Goal: Entertainment & Leisure: Consume media (video, audio)

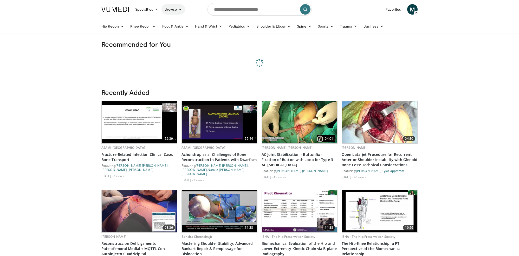
click at [175, 8] on link "Browse" at bounding box center [173, 9] width 24 height 10
click at [173, 23] on link "Channels" at bounding box center [193, 21] width 62 height 8
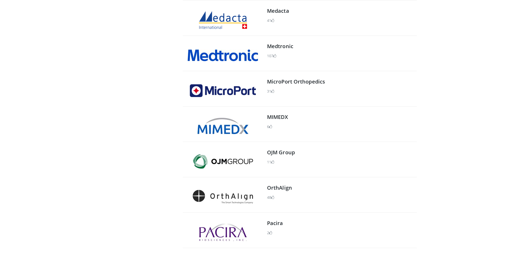
scroll to position [398, 0]
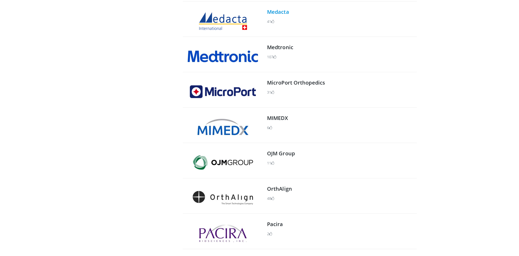
click at [272, 12] on link "Medacta" at bounding box center [278, 11] width 22 height 7
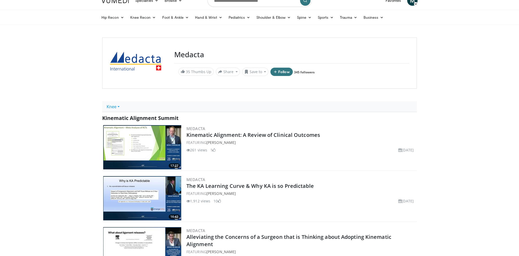
scroll to position [10, 0]
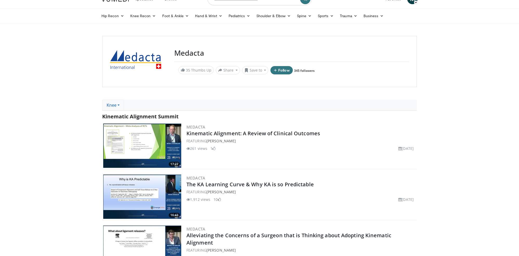
click at [122, 104] on link "Knee" at bounding box center [113, 104] width 22 height 11
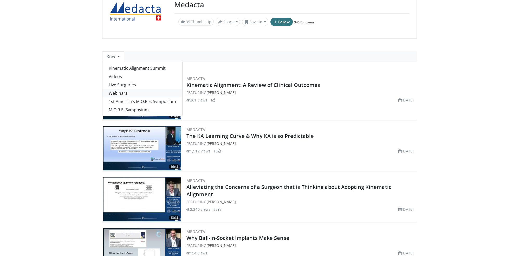
scroll to position [56, 0]
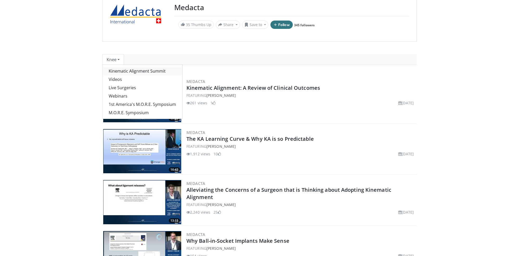
click at [143, 69] on link "Kinematic Alignment Summit" at bounding box center [142, 71] width 80 height 8
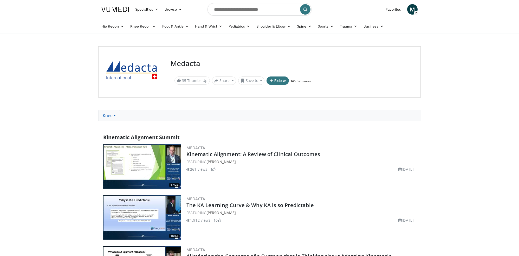
click at [115, 118] on link "Knee" at bounding box center [109, 115] width 22 height 11
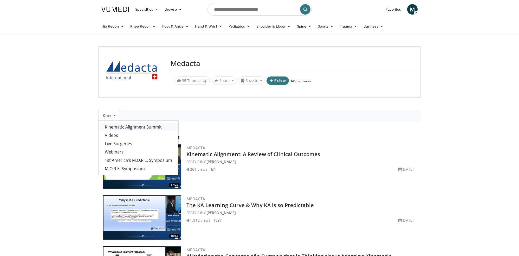
click at [115, 129] on link "Kinematic Alignment Summit" at bounding box center [138, 127] width 80 height 8
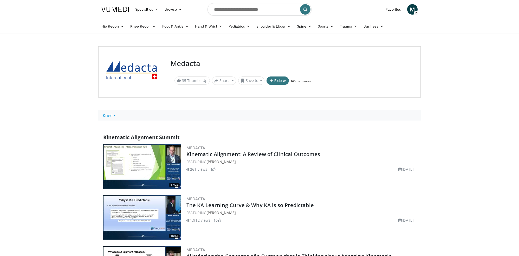
click at [114, 118] on link "Knee" at bounding box center [109, 115] width 22 height 11
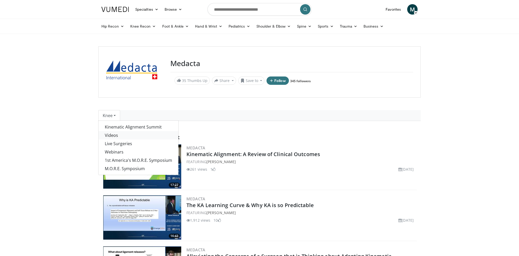
click at [118, 134] on link "Videos" at bounding box center [138, 135] width 80 height 8
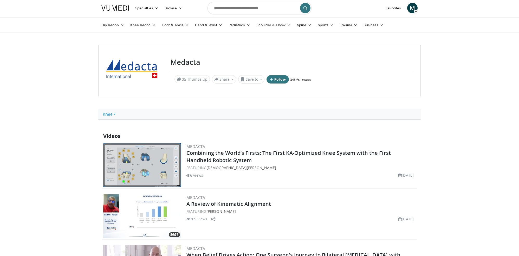
scroll to position [3, 0]
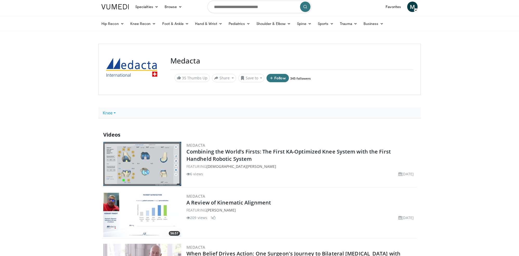
click at [175, 165] on img at bounding box center [142, 164] width 78 height 44
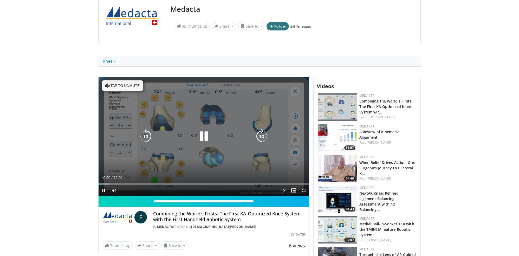
scroll to position [55, 0]
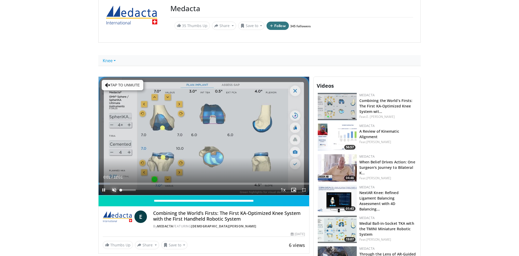
click at [114, 190] on span "Video Player" at bounding box center [114, 189] width 10 height 10
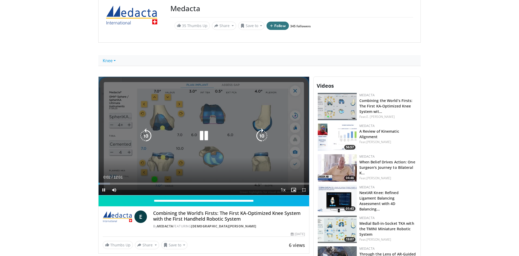
click at [265, 136] on icon "Video Player" at bounding box center [261, 135] width 15 height 15
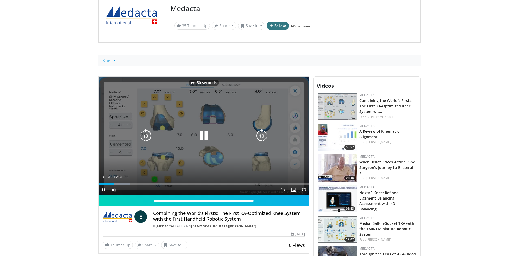
click at [265, 136] on icon "Video Player" at bounding box center [261, 135] width 15 height 15
click at [262, 138] on icon "Video Player" at bounding box center [261, 135] width 15 height 15
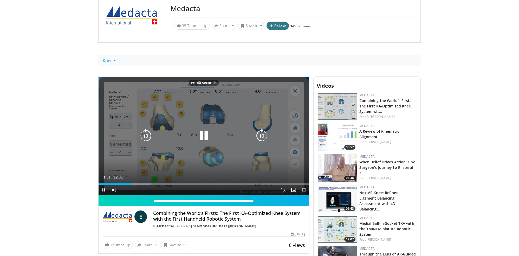
click at [262, 138] on icon "Video Player" at bounding box center [261, 135] width 15 height 15
click at [205, 136] on icon "Video Player" at bounding box center [203, 135] width 15 height 15
click at [210, 131] on icon "Video Player" at bounding box center [203, 135] width 15 height 15
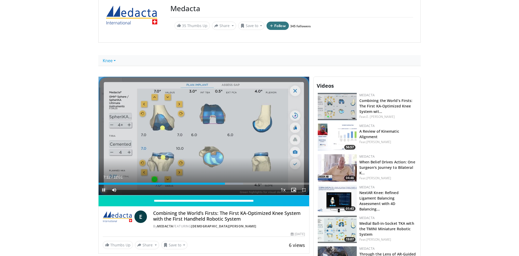
click at [104, 190] on span "Video Player" at bounding box center [103, 189] width 10 height 10
